Goal: Find specific page/section: Find specific page/section

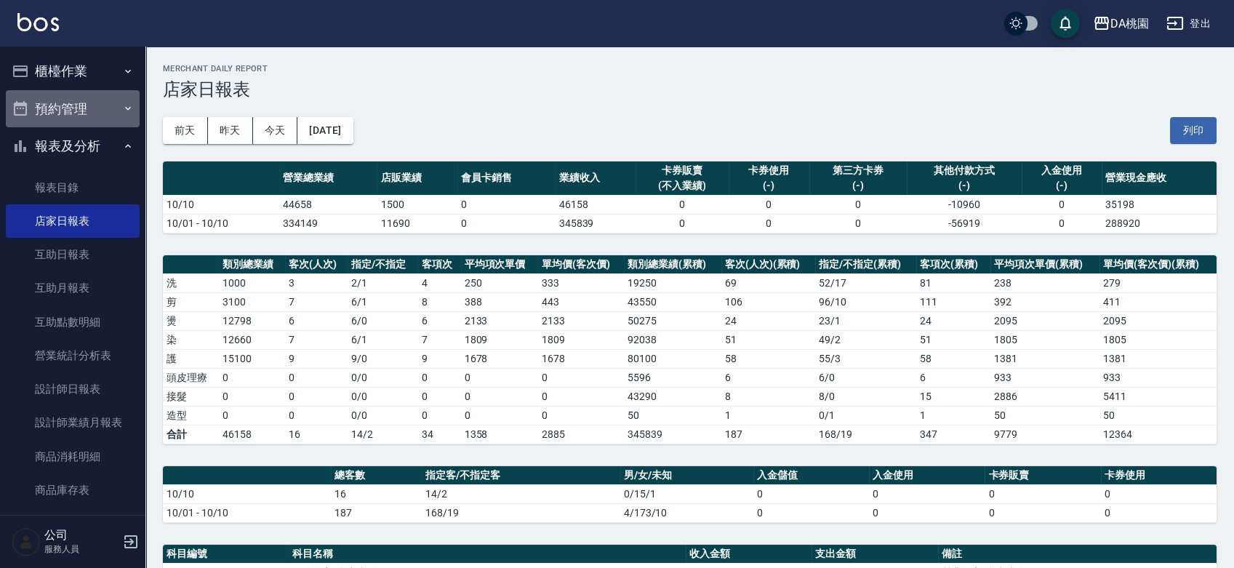
click at [81, 113] on button "預約管理" at bounding box center [73, 109] width 134 height 38
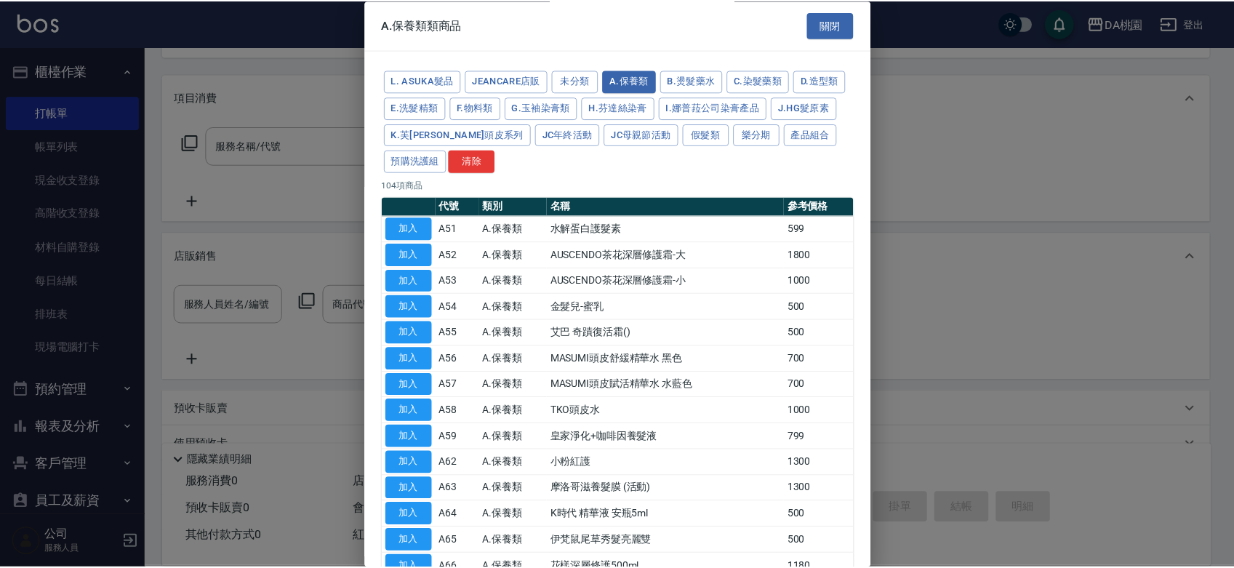
scroll to position [919, 0]
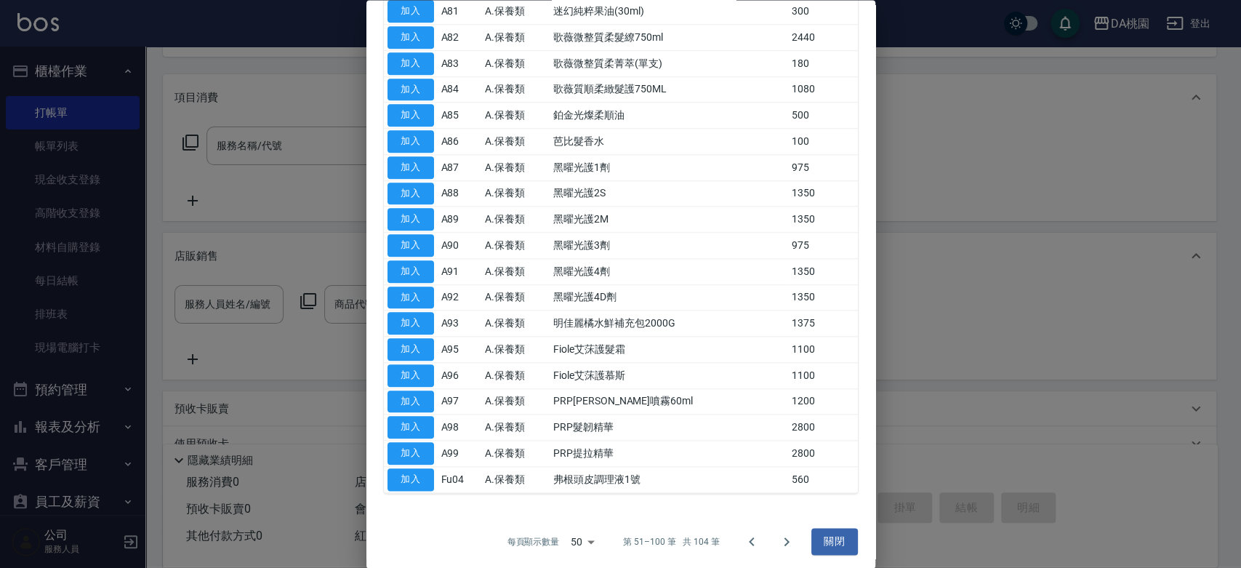
click at [1111, 195] on div at bounding box center [620, 284] width 1241 height 568
click at [827, 536] on button "關閉" at bounding box center [834, 542] width 47 height 27
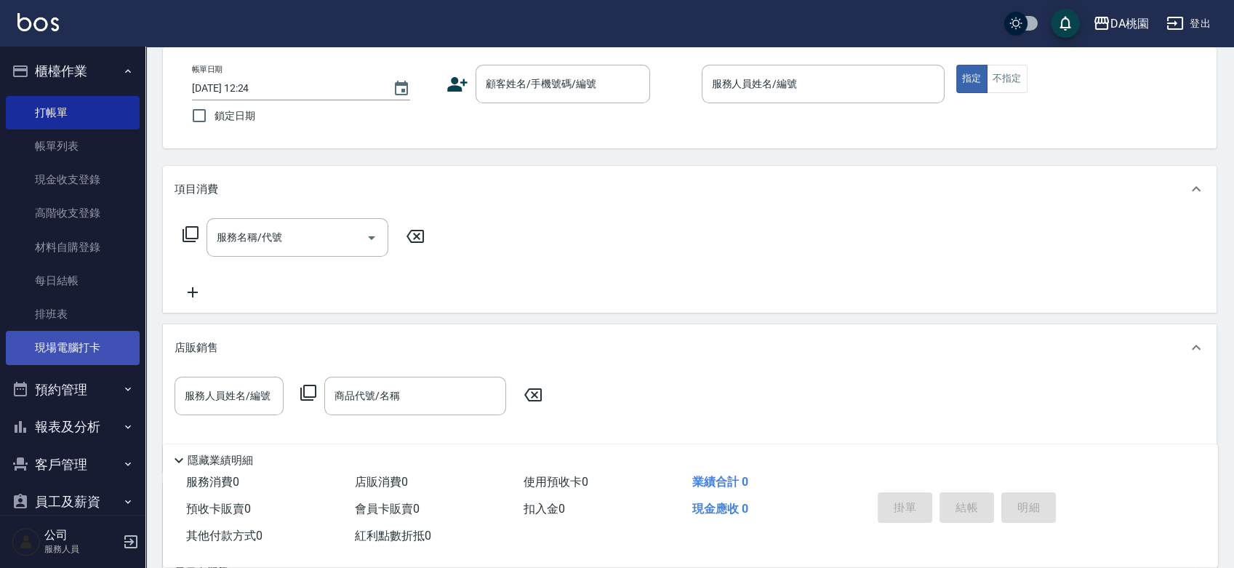
scroll to position [0, 0]
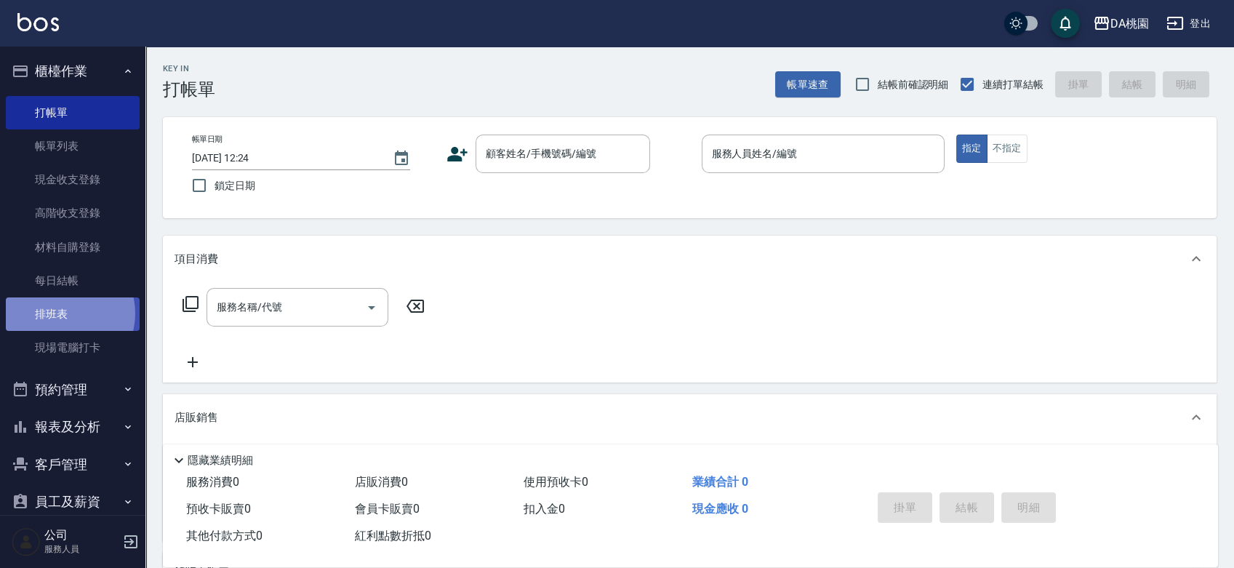
click at [62, 313] on link "排班表" at bounding box center [73, 313] width 134 height 33
